Goal: Task Accomplishment & Management: Manage account settings

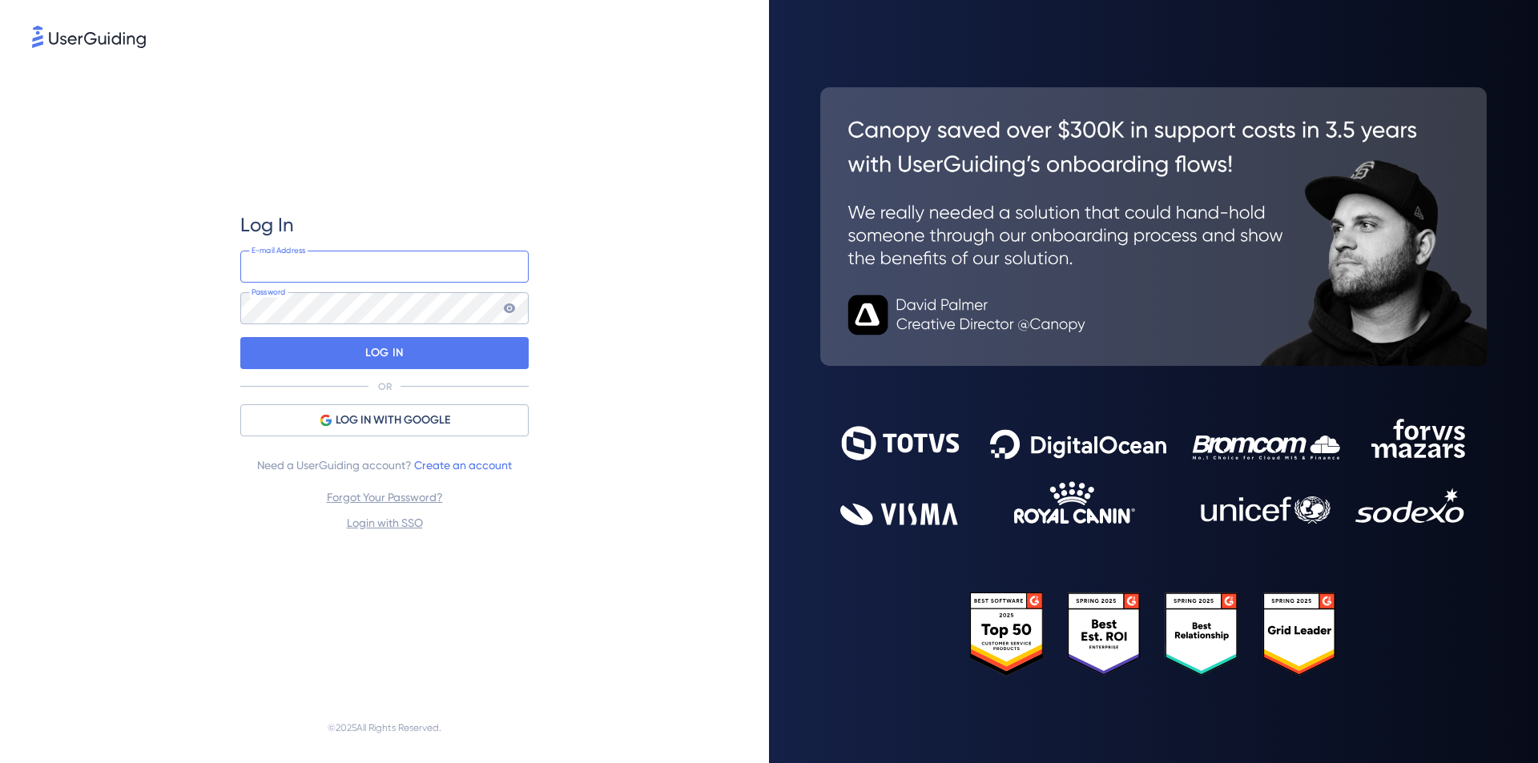
click at [366, 273] on input "email" at bounding box center [384, 267] width 288 height 32
type input "colleen.osullivan@bromcom.com"
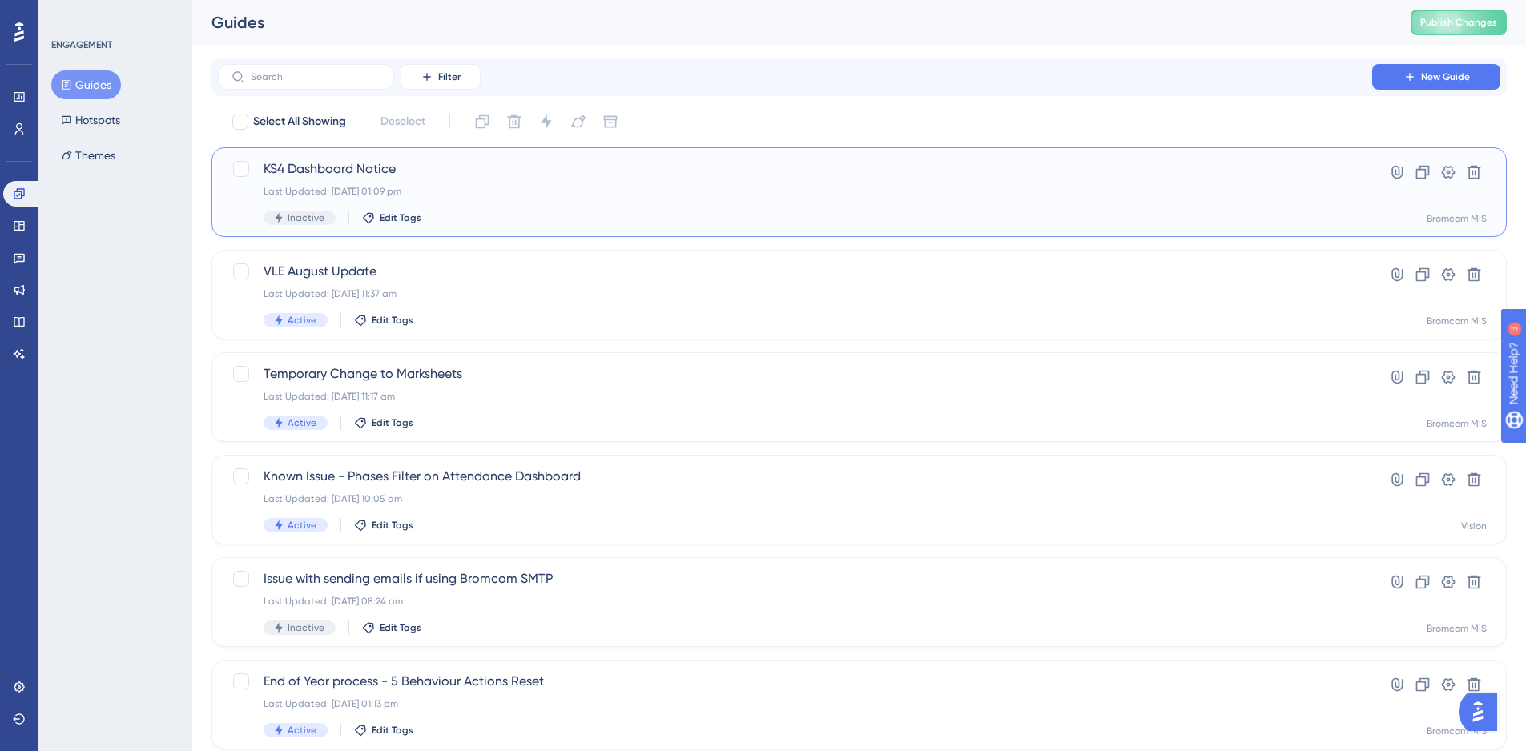
click at [365, 166] on span "KS4 Dashboard Notice" at bounding box center [795, 168] width 1063 height 19
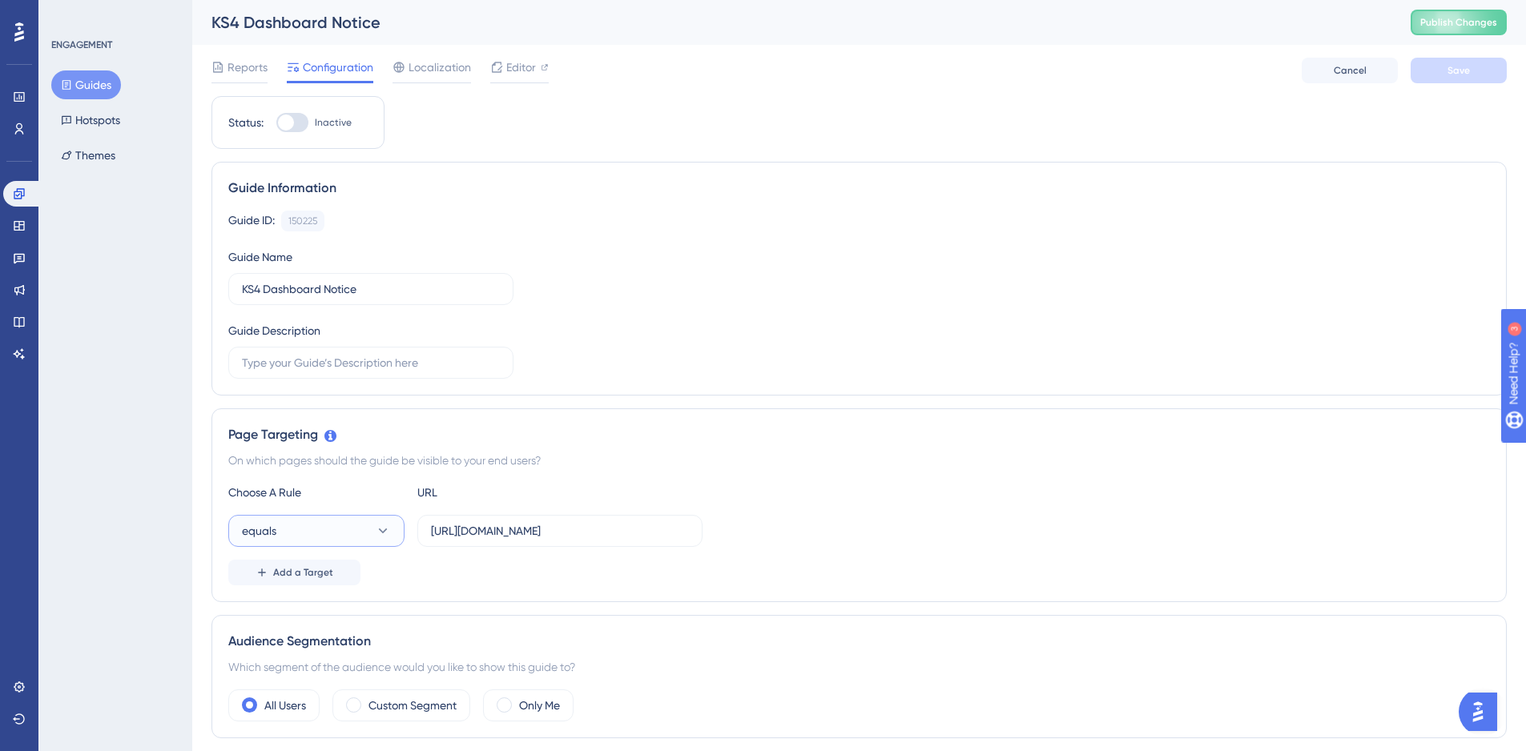
click at [337, 537] on button "equals" at bounding box center [316, 531] width 176 height 32
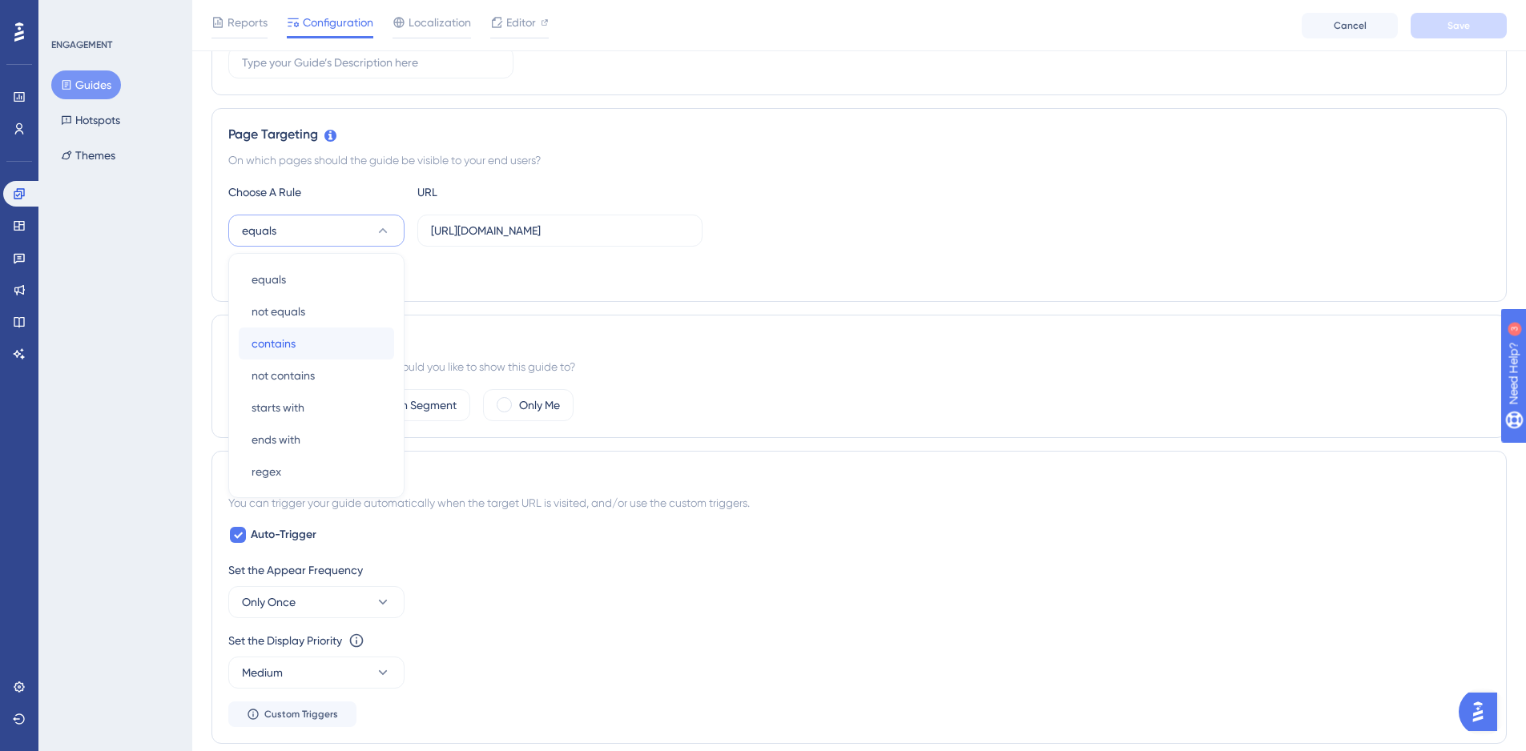
click at [320, 337] on div "contains contains" at bounding box center [317, 344] width 130 height 32
drag, startPoint x: 594, startPoint y: 230, endPoint x: 182, endPoint y: 208, distance: 413.1
click at [192, 209] on div "Performance Users Engagement Widgets Feedback Product Updates Knowledge Base AI…" at bounding box center [859, 533] width 1334 height 1680
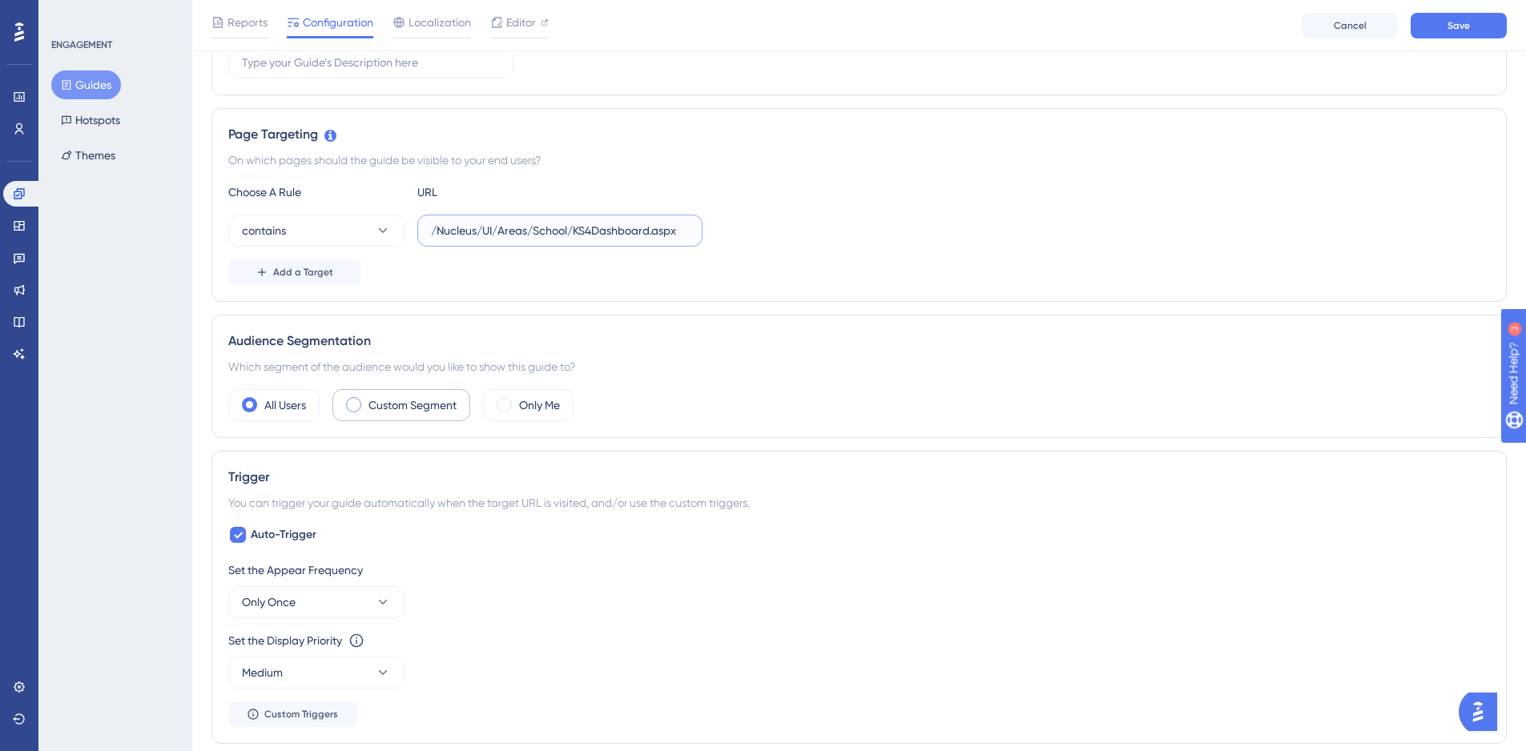
type input "/Nucleus/UI/Areas/School/KS4Dashboard.aspx"
click at [403, 404] on label "Custom Segment" at bounding box center [412, 405] width 88 height 19
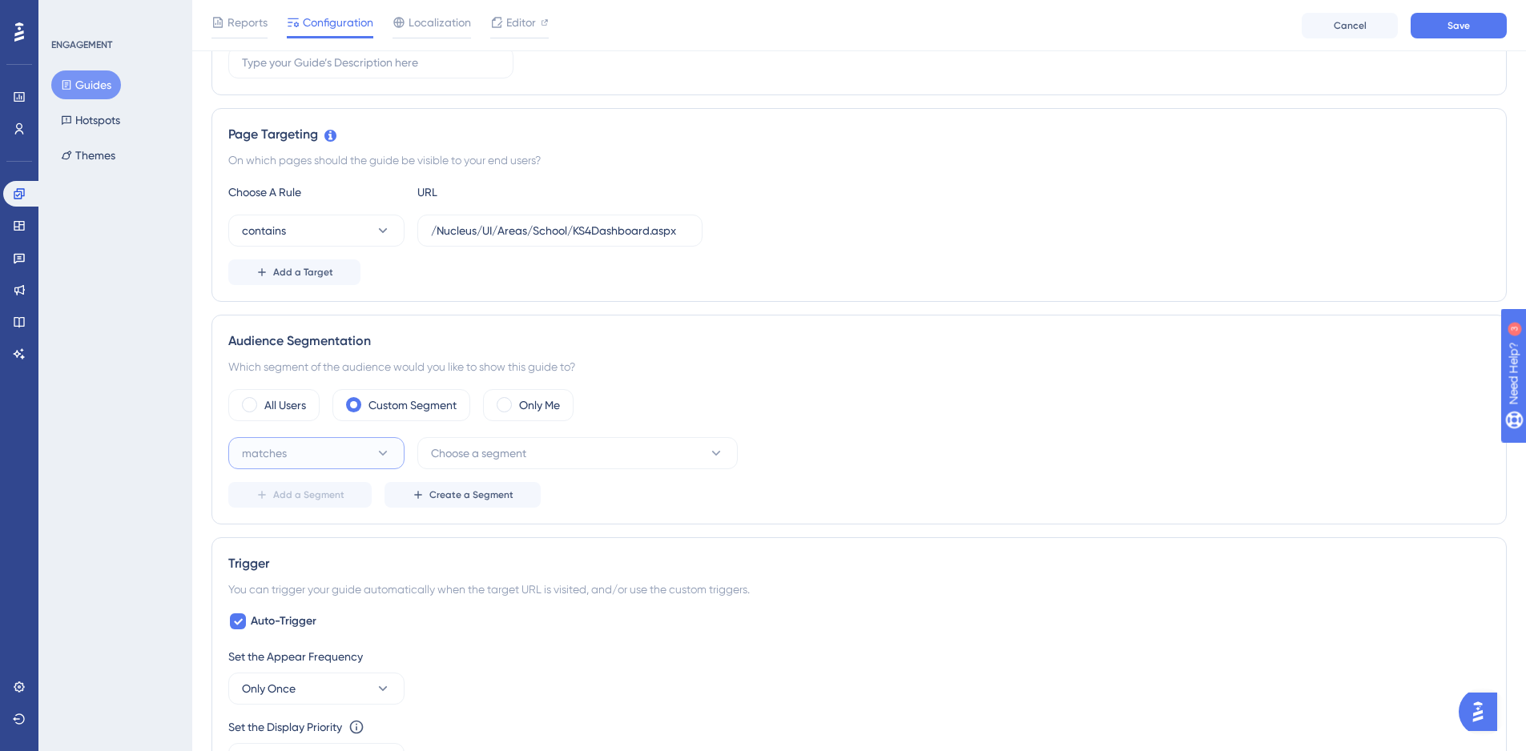
click at [322, 455] on button "matches" at bounding box center [316, 453] width 176 height 32
click at [574, 438] on button "Choose a segment" at bounding box center [577, 453] width 320 height 32
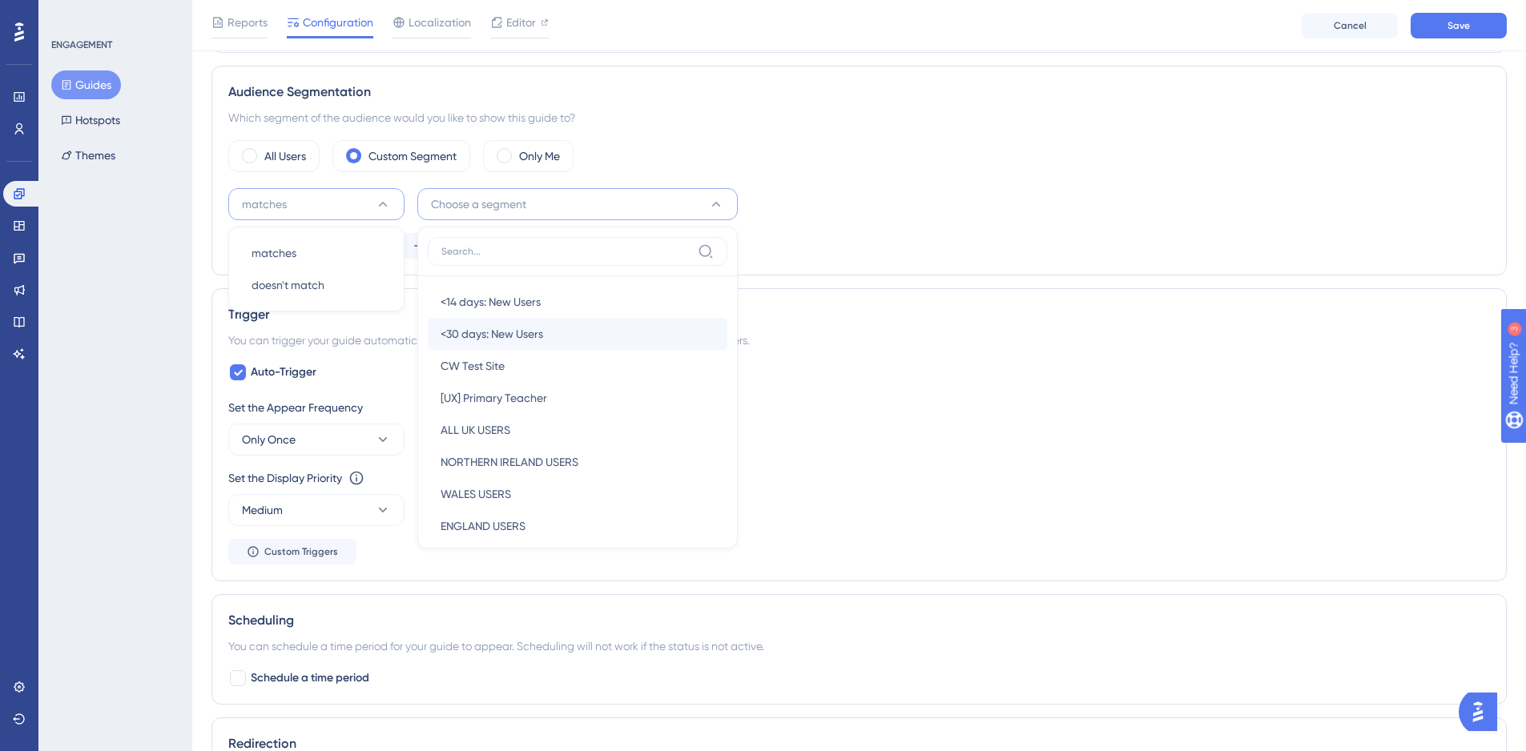
scroll to position [721, 0]
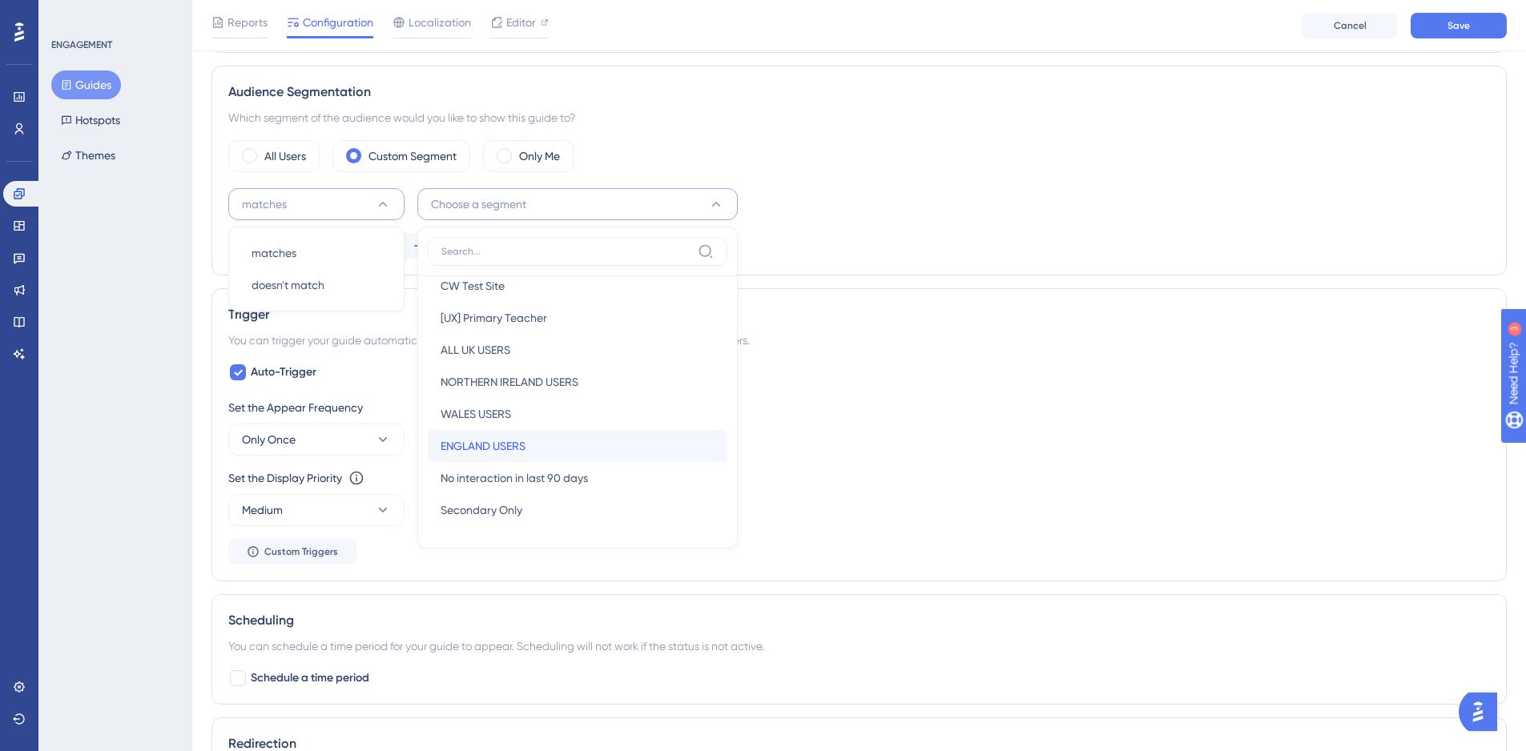
click at [518, 449] on span "ENGLAND USERS" at bounding box center [483, 446] width 85 height 19
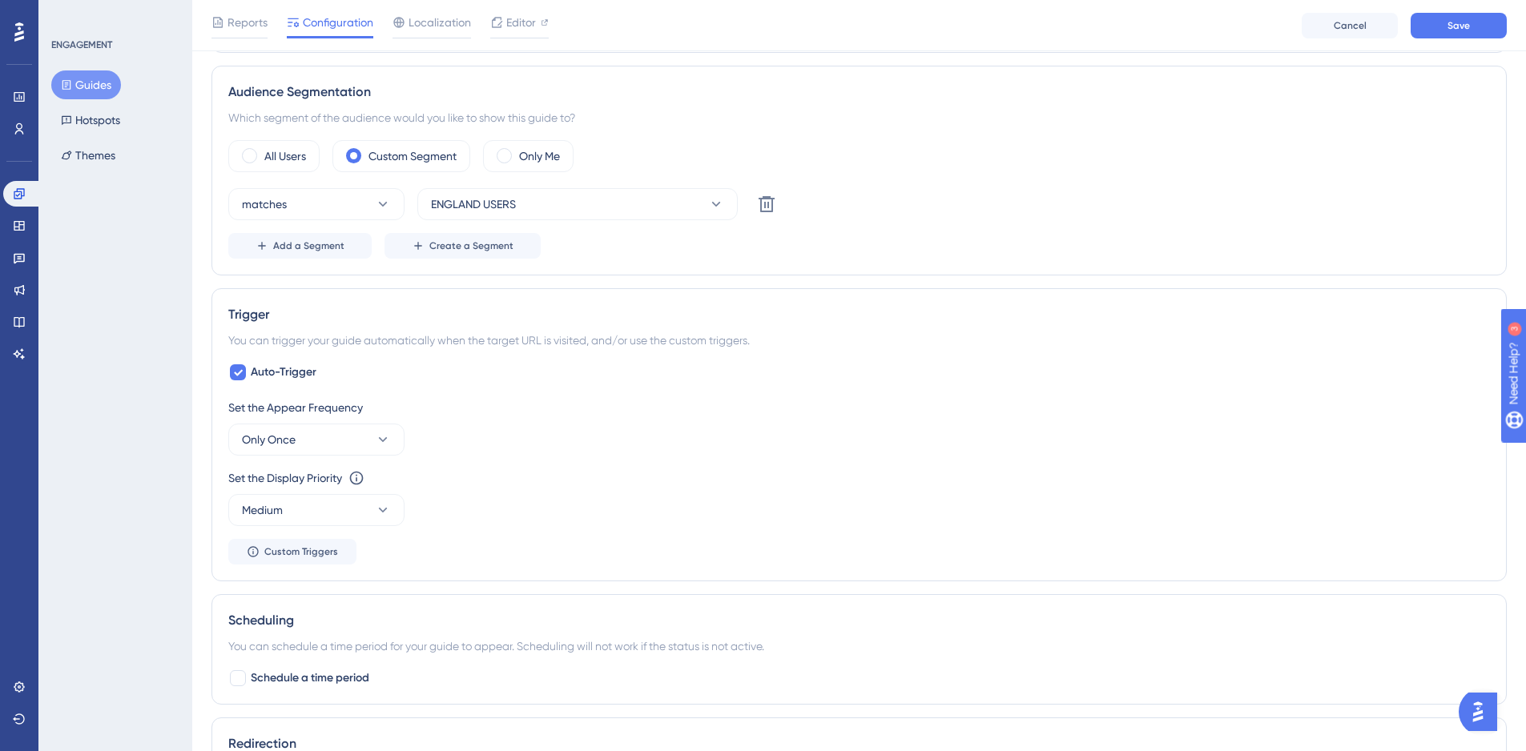
click at [933, 129] on div "Audience Segmentation Which segment of the audience would you like to show this…" at bounding box center [858, 171] width 1295 height 210
click at [371, 437] on button "Only Once" at bounding box center [316, 440] width 176 height 32
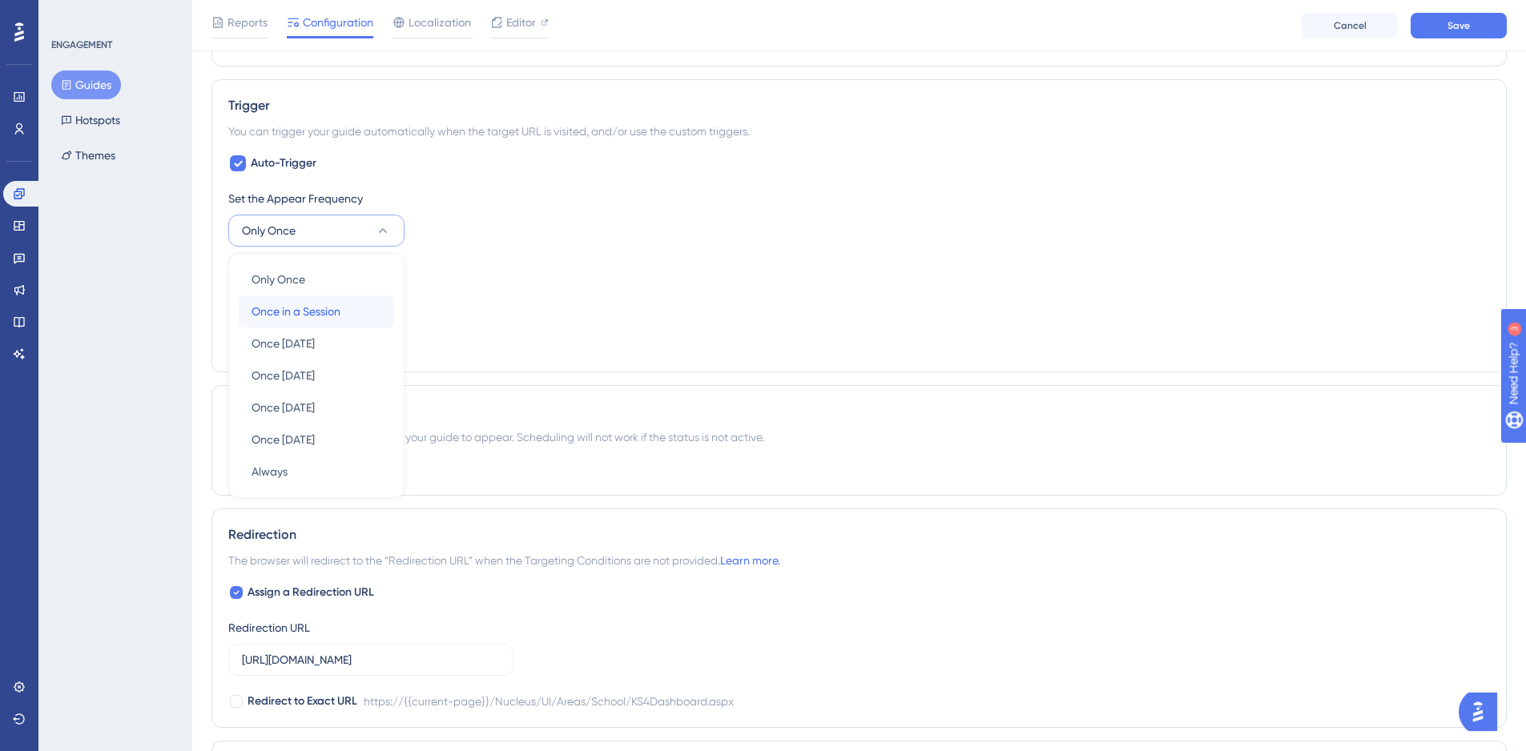
click at [316, 312] on span "Once in a Session" at bounding box center [296, 311] width 89 height 19
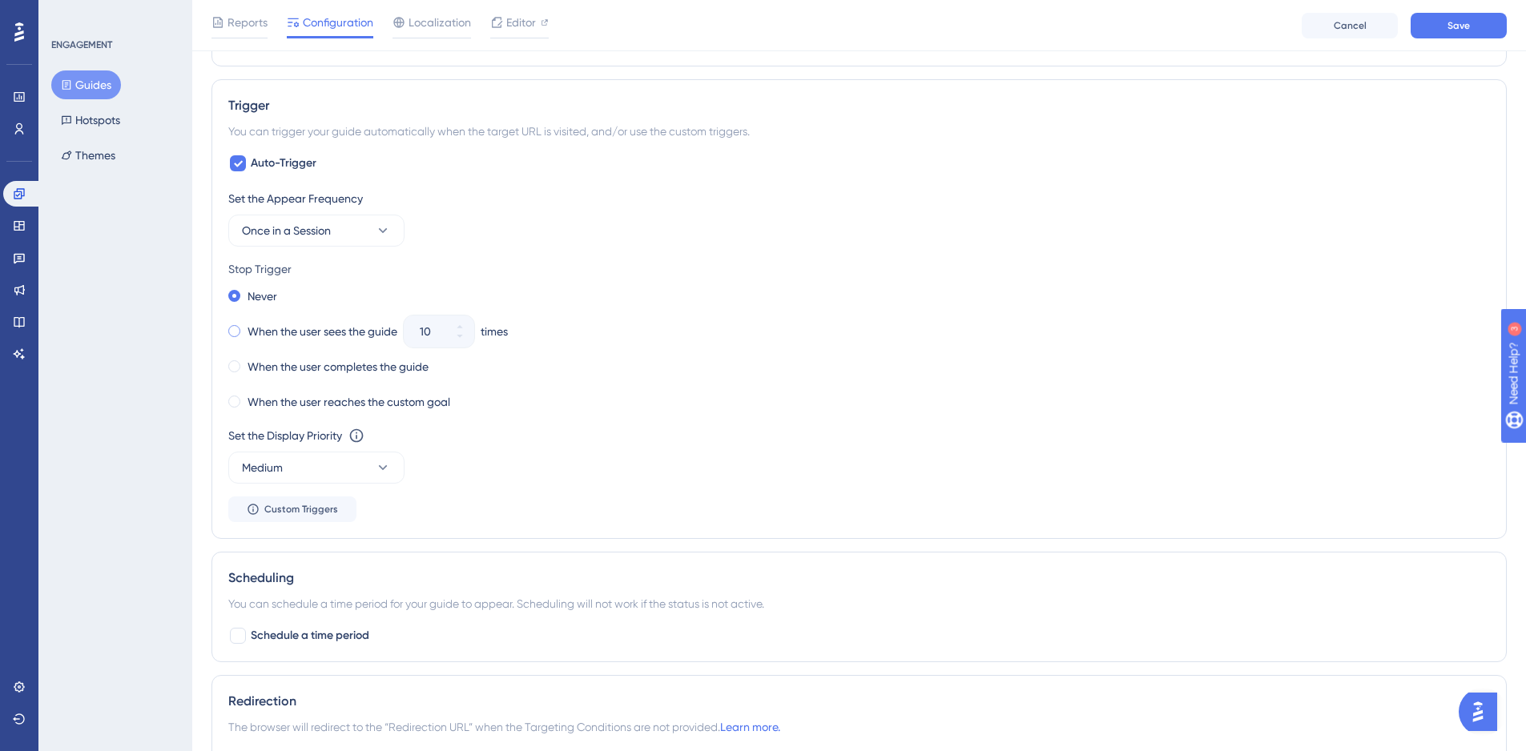
click at [272, 332] on label "When the user sees the guide" at bounding box center [322, 331] width 150 height 19
click at [465, 339] on icon at bounding box center [460, 337] width 10 height 10
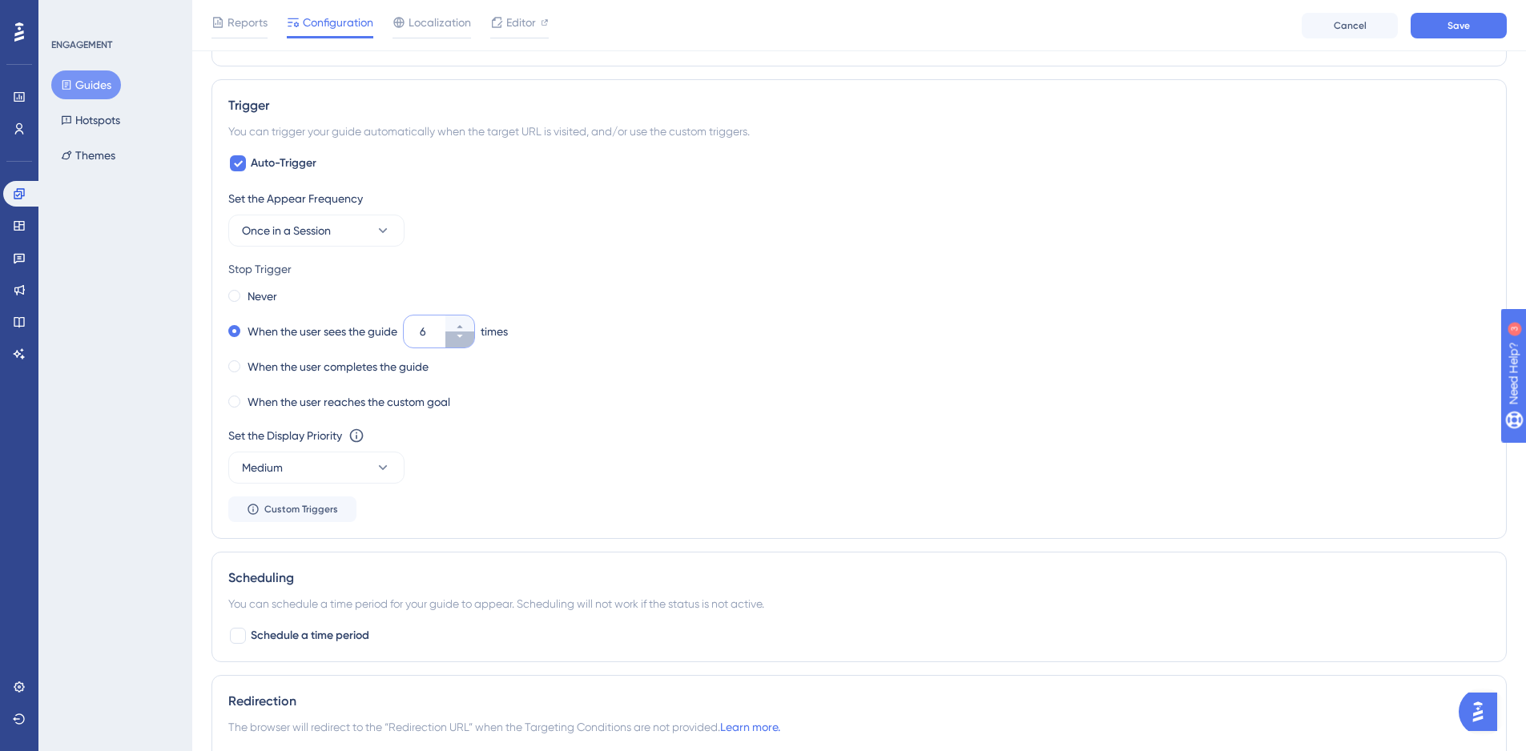
click at [465, 339] on icon at bounding box center [460, 337] width 10 height 10
type input "3"
click at [687, 296] on div "Never" at bounding box center [859, 296] width 1262 height 22
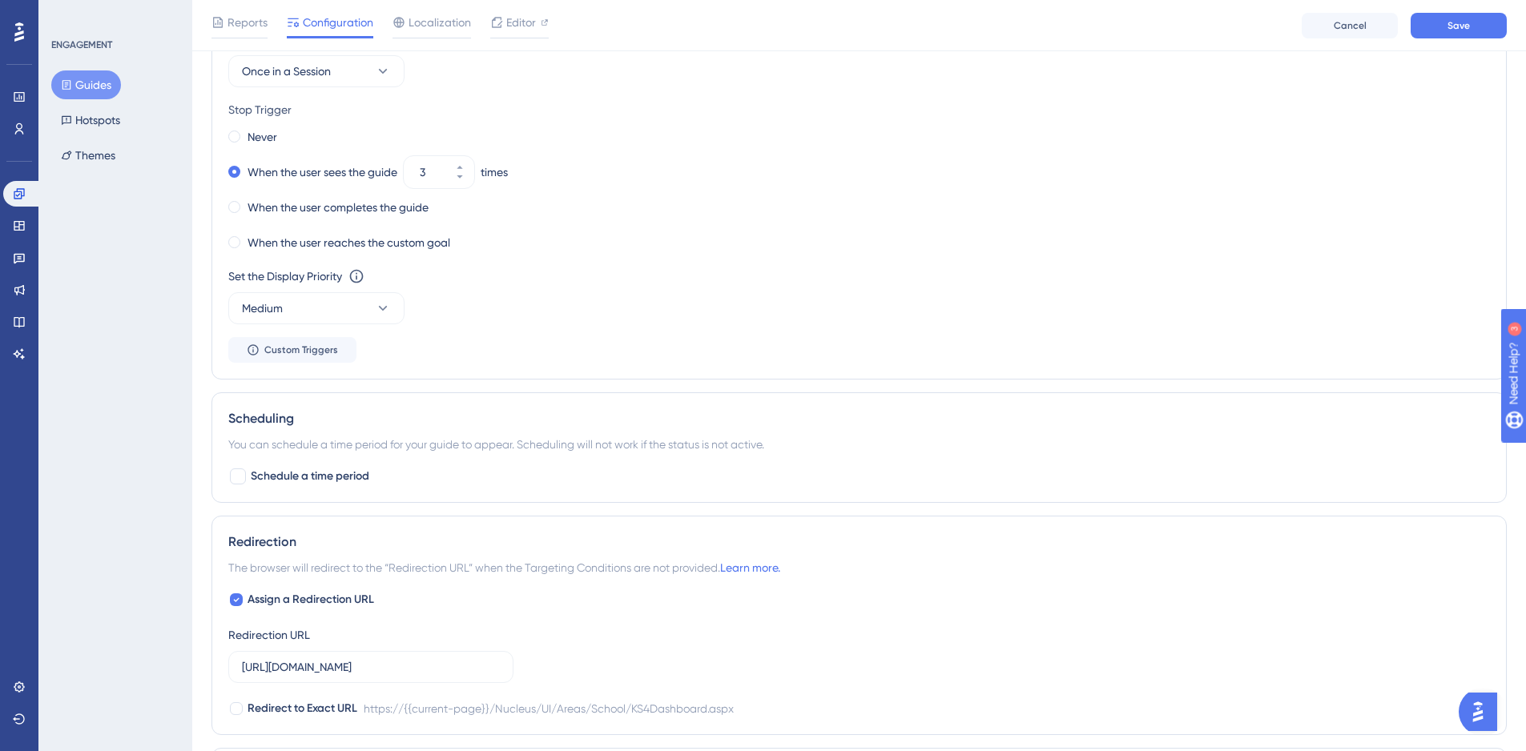
scroll to position [925, 0]
click at [344, 592] on span "Assign a Redirection URL" at bounding box center [310, 599] width 127 height 19
checkbox input "false"
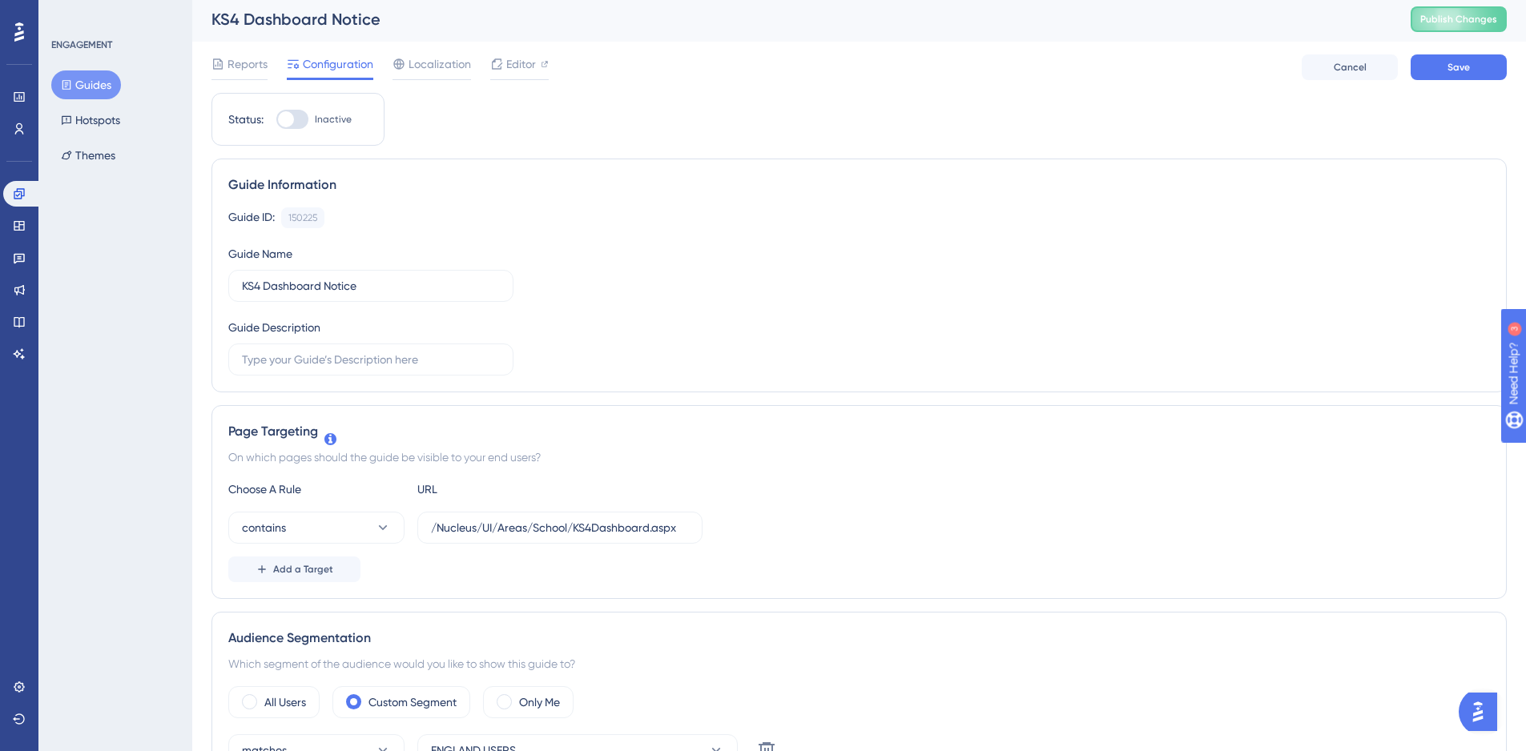
scroll to position [0, 0]
click at [286, 116] on div at bounding box center [286, 123] width 16 height 16
click at [276, 123] on input "Inactive" at bounding box center [276, 123] width 1 height 1
checkbox input "true"
click at [1471, 72] on button "Save" at bounding box center [1459, 71] width 96 height 26
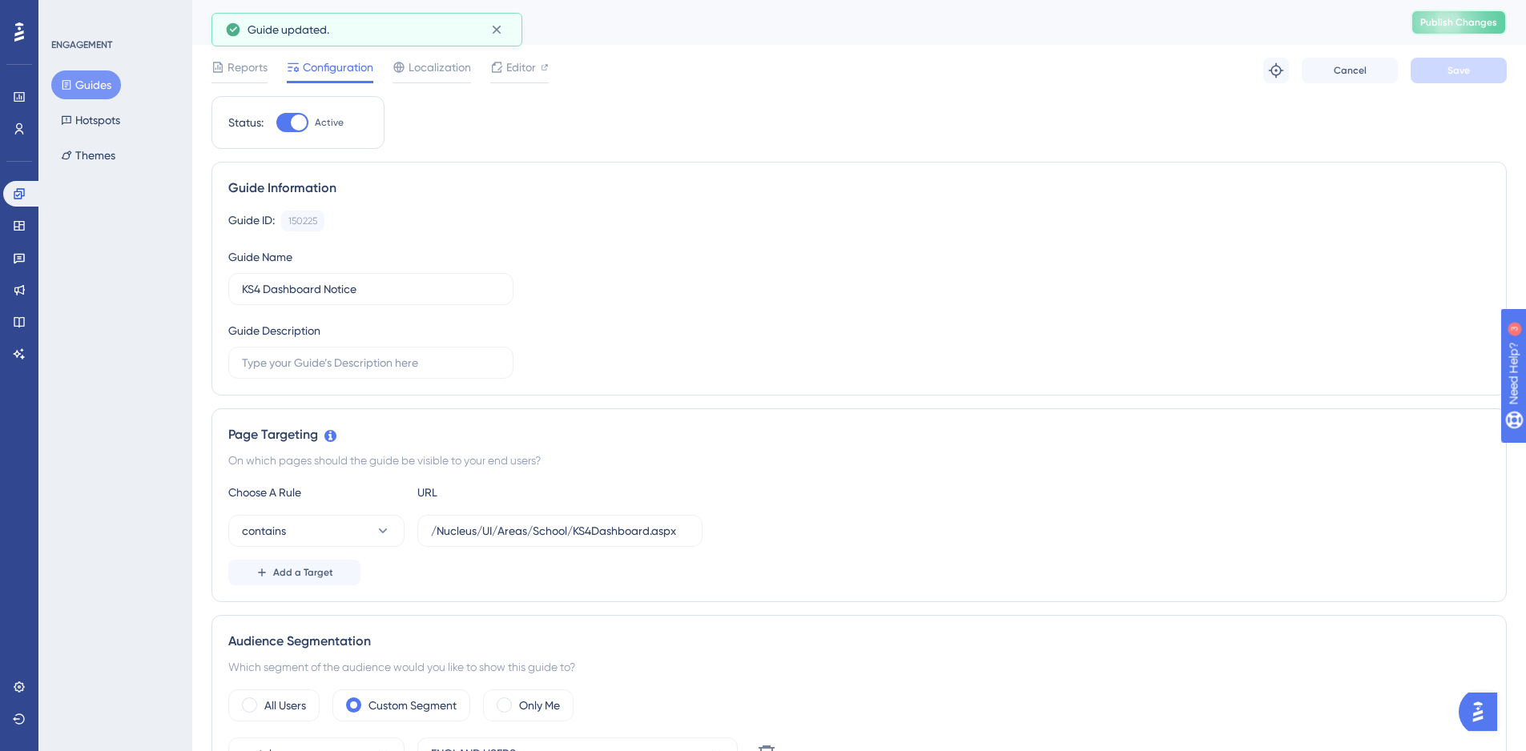
click at [1485, 22] on button "Publish Changes" at bounding box center [1459, 23] width 96 height 26
click at [545, 71] on div at bounding box center [545, 67] width 8 height 19
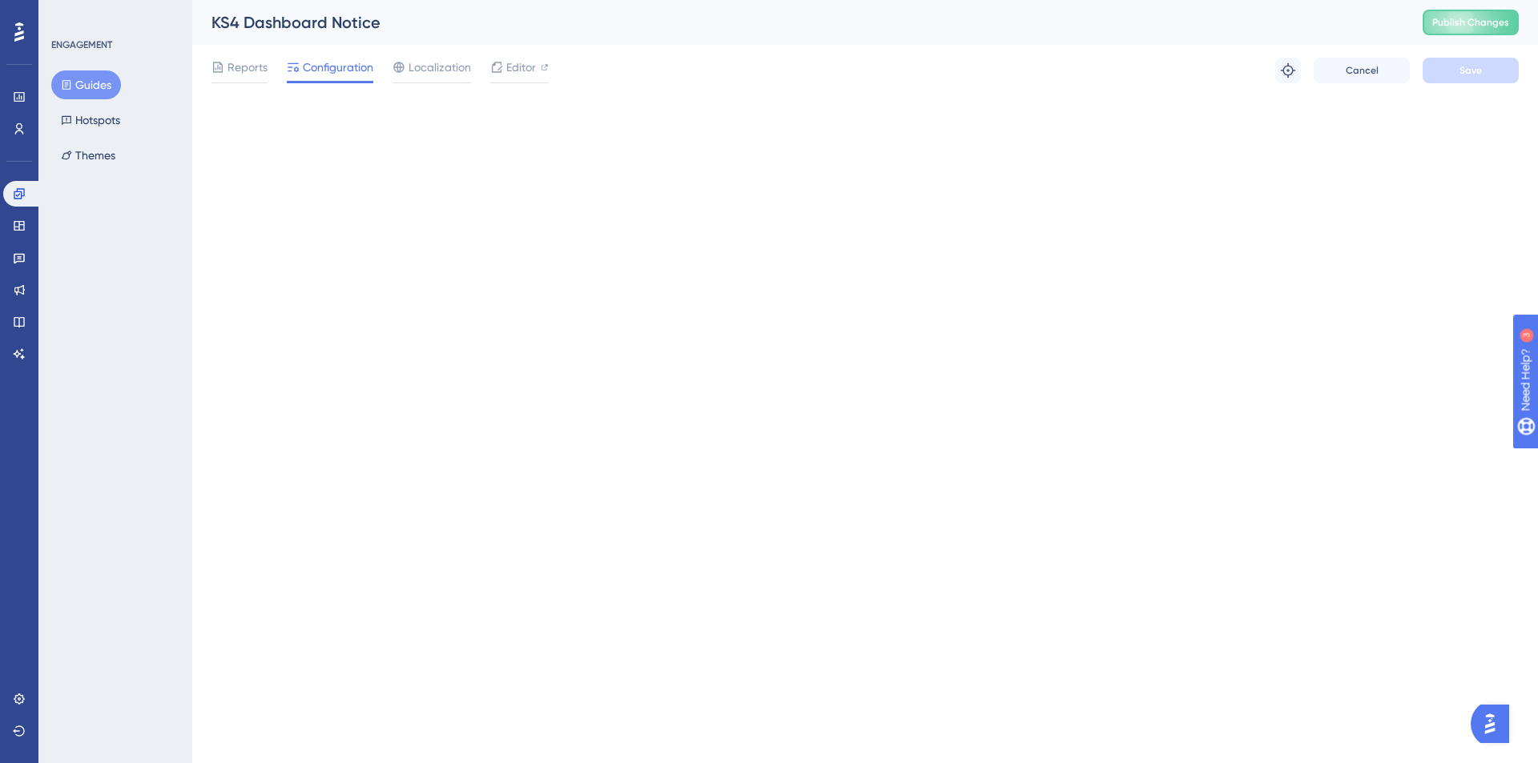
click at [1495, 6] on div "KS4 Dashboard Notice Publish Changes" at bounding box center [865, 22] width 1346 height 45
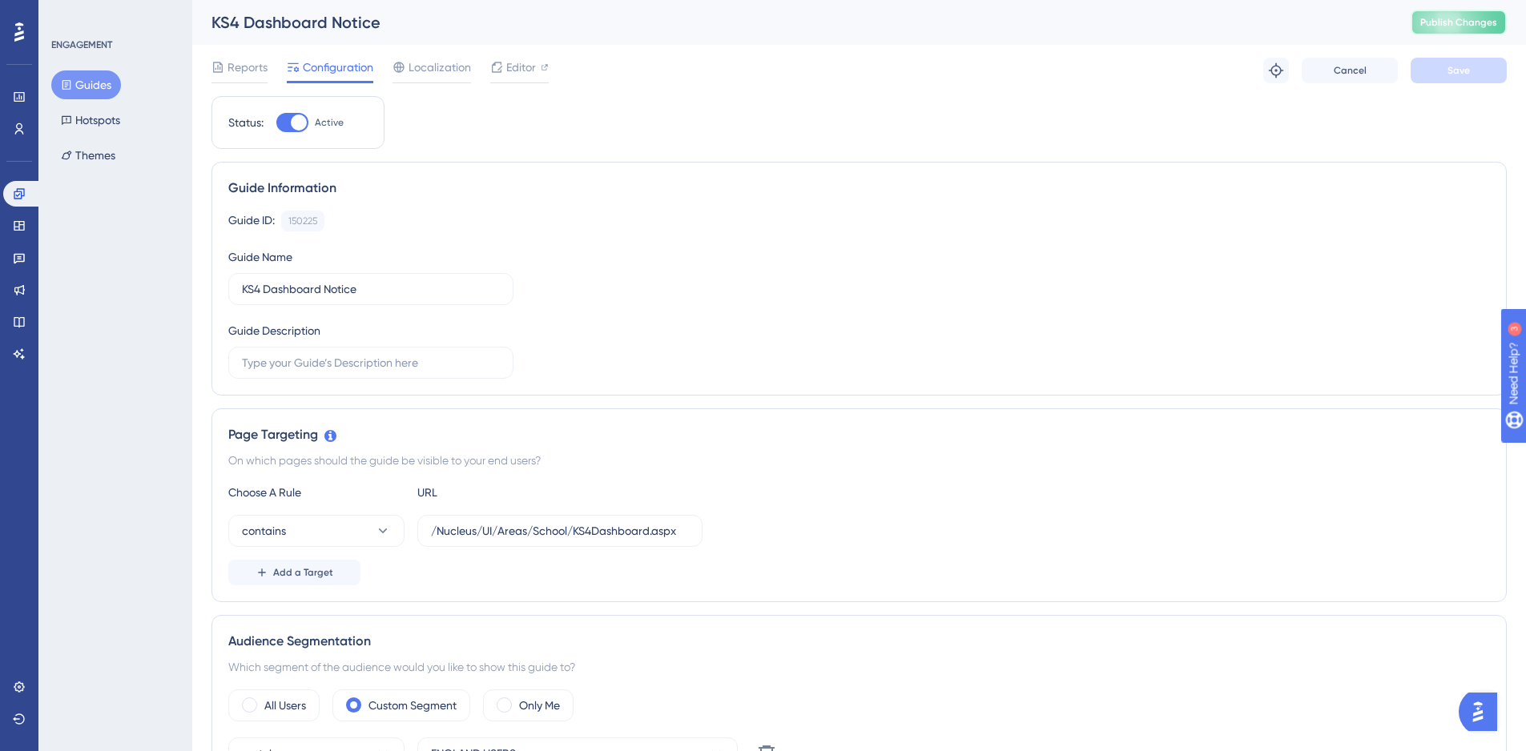
click at [1490, 22] on span "Publish Changes" at bounding box center [1458, 22] width 77 height 13
